Goal: Information Seeking & Learning: Check status

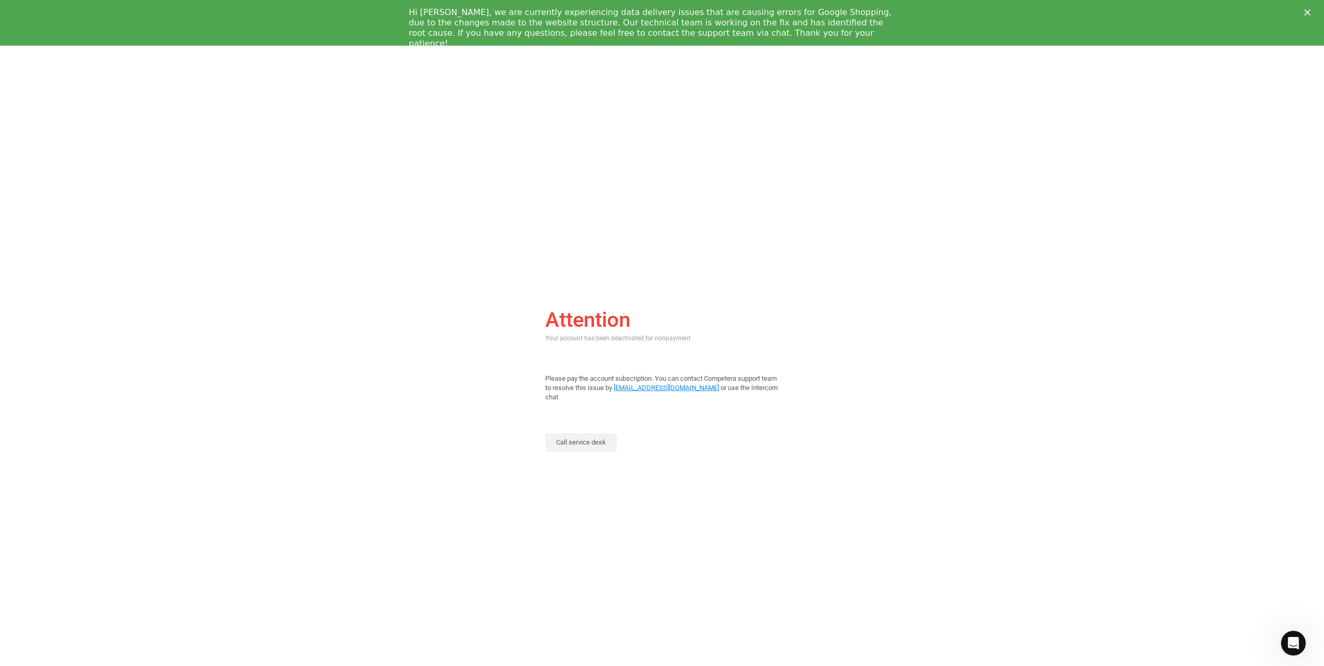
click at [792, 241] on div "Attention Your account has been deactivated for nonpayment Please pay the accou…" at bounding box center [662, 379] width 1324 height 666
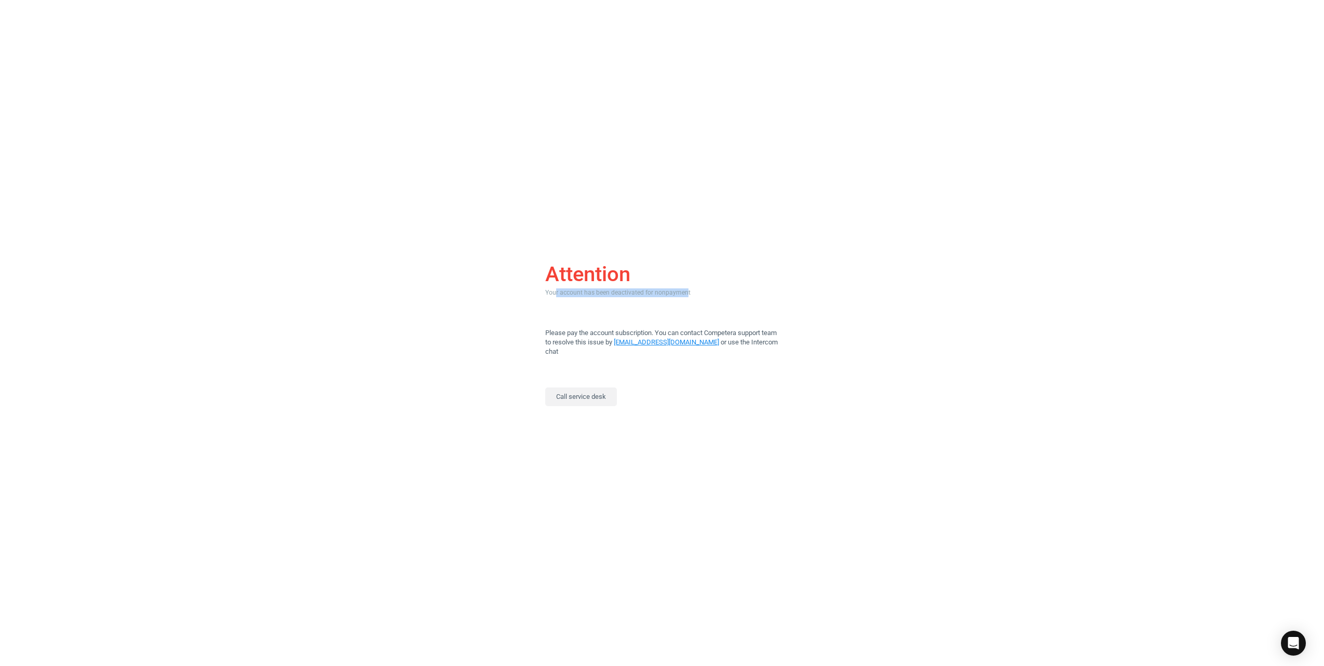
drag, startPoint x: 555, startPoint y: 300, endPoint x: 686, endPoint y: 298, distance: 131.3
click at [686, 297] on div "Your account has been deactivated for nonpayment" at bounding box center [661, 292] width 233 height 9
drag, startPoint x: 686, startPoint y: 298, endPoint x: 935, endPoint y: 305, distance: 249.6
click at [935, 305] on div "Attention Your account has been deactivated for nonpayment Please pay the accou…" at bounding box center [662, 333] width 1324 height 666
